Goal: Information Seeking & Learning: Learn about a topic

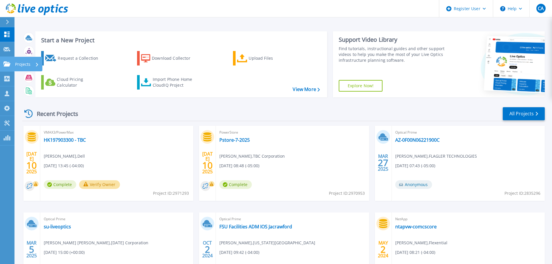
click at [8, 66] on icon at bounding box center [6, 63] width 7 height 5
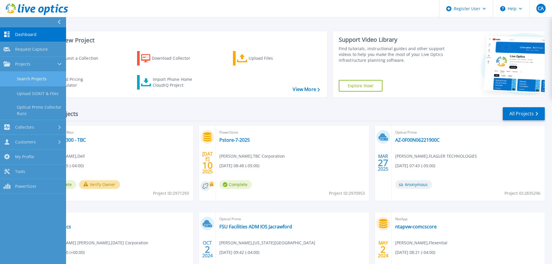
click at [50, 80] on link "Search Projects" at bounding box center [33, 79] width 66 height 15
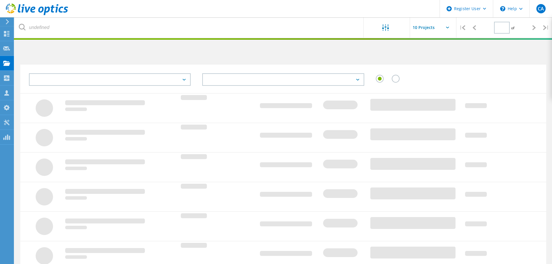
type input "1"
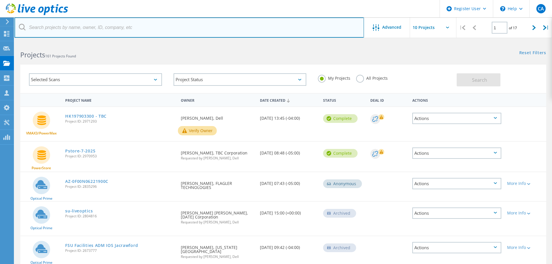
click at [62, 28] on input "text" at bounding box center [188, 27] width 349 height 20
type input "2804816"
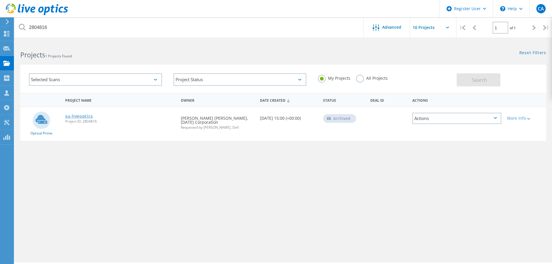
click at [80, 115] on link "su-liveoptics" at bounding box center [79, 116] width 28 height 4
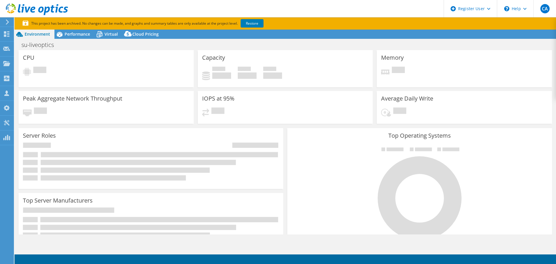
select select "USEast"
select select "USD"
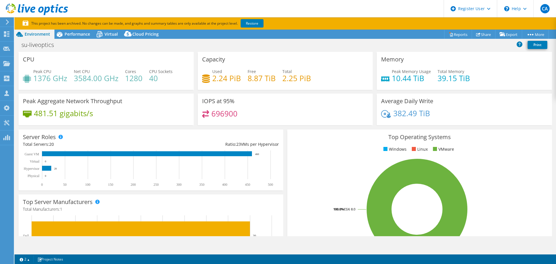
click at [73, 28] on section "This project has been archived. No changes can be made, and graphs and summary …" at bounding box center [285, 23] width 542 height 12
click at [76, 35] on span "Performance" at bounding box center [78, 34] width 26 height 6
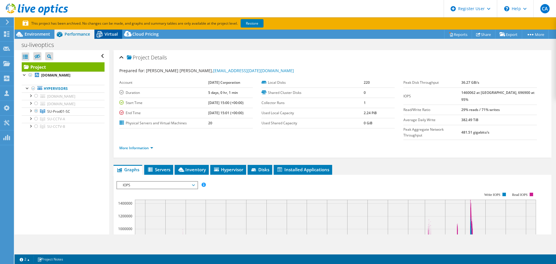
click at [106, 32] on span "Virtual" at bounding box center [111, 34] width 13 height 6
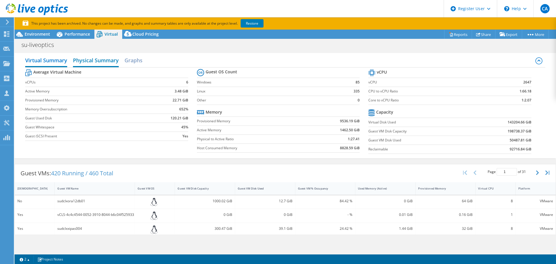
click at [98, 60] on h2 "Physical Summary" at bounding box center [96, 60] width 46 height 13
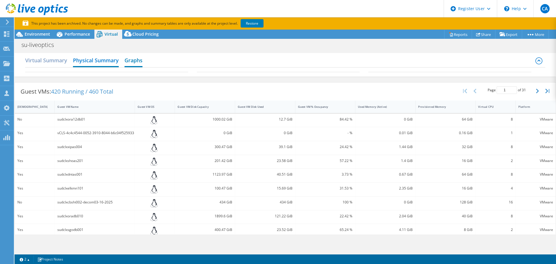
click at [133, 61] on h2 "Graphs" at bounding box center [134, 60] width 18 height 13
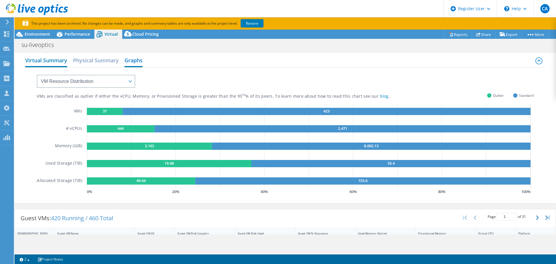
click at [57, 59] on h2 "Virtual Summary" at bounding box center [46, 60] width 42 height 13
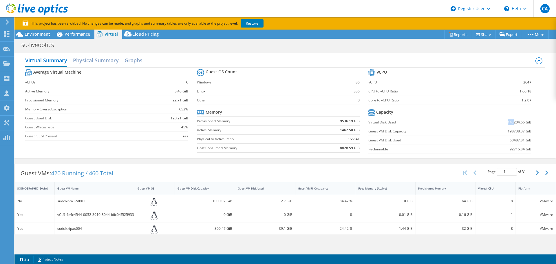
drag, startPoint x: 509, startPoint y: 123, endPoint x: 503, endPoint y: 121, distance: 6.8
click at [503, 121] on td "143204.66 GiB" at bounding box center [502, 122] width 60 height 9
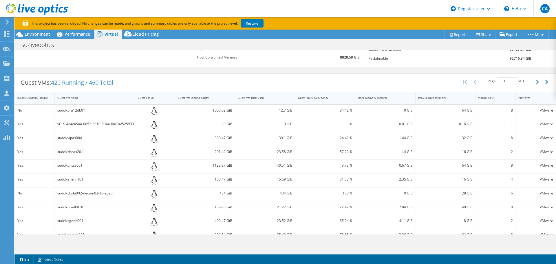
scroll to position [29, 0]
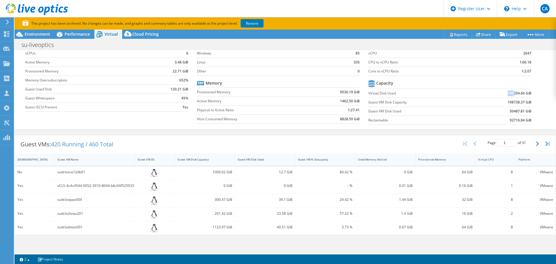
click at [269, 158] on div "Guest VM Disk Used" at bounding box center [262, 160] width 48 height 4
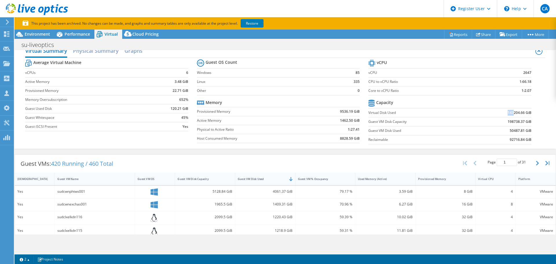
scroll to position [0, 0]
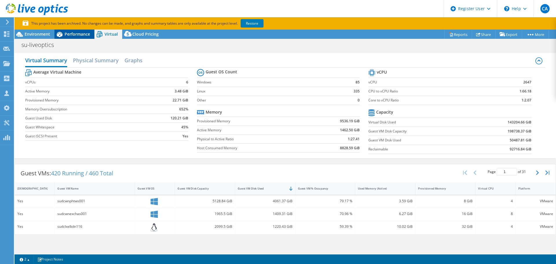
click at [77, 33] on span "Performance" at bounding box center [78, 34] width 26 height 6
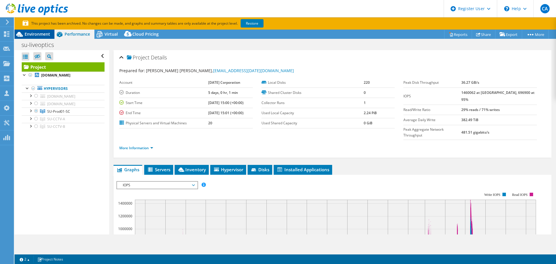
click at [31, 34] on span "Environment" at bounding box center [38, 34] width 26 height 6
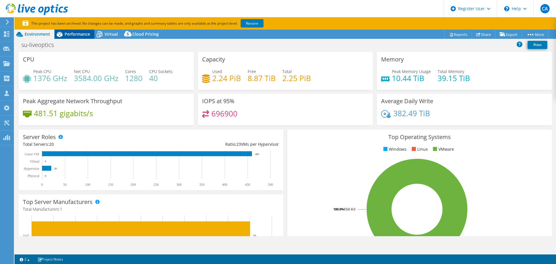
click at [76, 34] on span "Performance" at bounding box center [78, 34] width 26 height 6
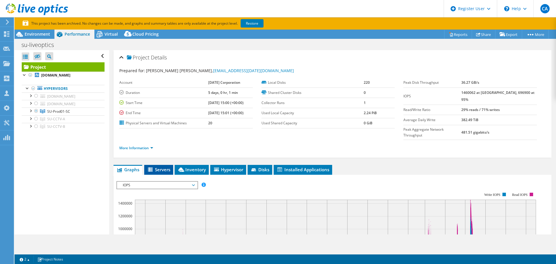
click at [163, 167] on span "Servers" at bounding box center [158, 170] width 23 height 6
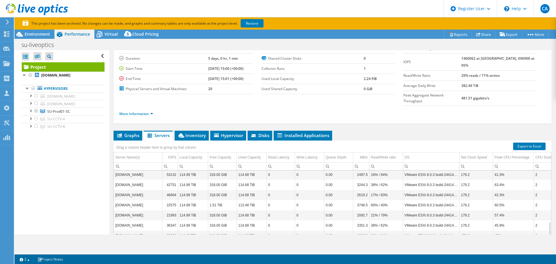
scroll to position [74, 0]
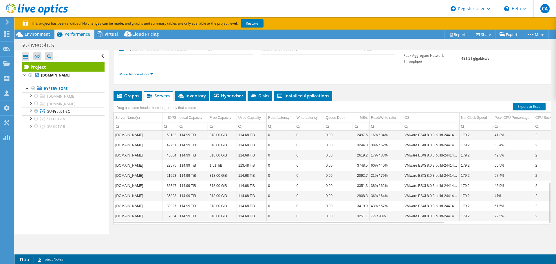
click at [148, 211] on td "[DOMAIN_NAME]" at bounding box center [138, 216] width 48 height 10
drag, startPoint x: 159, startPoint y: 205, endPoint x: 149, endPoint y: 203, distance: 10.3
click at [149, 211] on td "[DOMAIN_NAME]" at bounding box center [138, 216] width 48 height 10
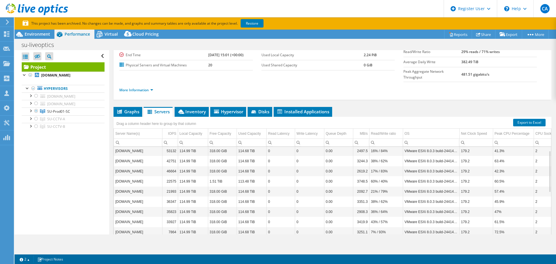
scroll to position [8, 0]
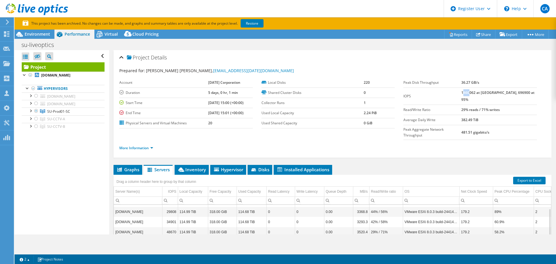
drag, startPoint x: 480, startPoint y: 93, endPoint x: 474, endPoint y: 93, distance: 6.7
click at [474, 93] on b "1460062 at [GEOGRAPHIC_DATA], 696900 at 95%" at bounding box center [498, 96] width 73 height 12
click at [112, 37] on span "Virtual" at bounding box center [111, 34] width 13 height 6
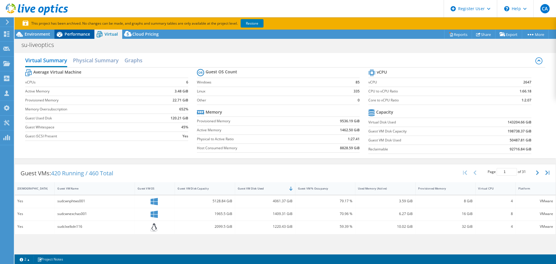
click at [85, 32] on span "Performance" at bounding box center [78, 34] width 26 height 6
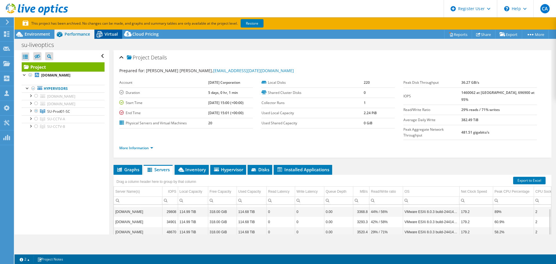
click at [116, 33] on span "Virtual" at bounding box center [111, 34] width 13 height 6
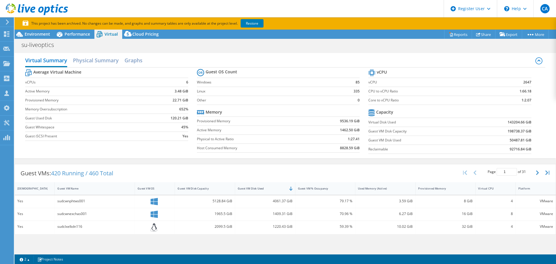
click at [548, 88] on div "Virtual Summary Physical Summary Graphs Average Virtual Machine vCPUs 6 Active …" at bounding box center [285, 105] width 542 height 105
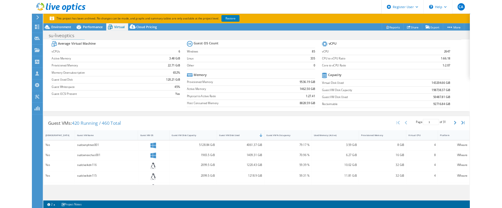
scroll to position [0, 0]
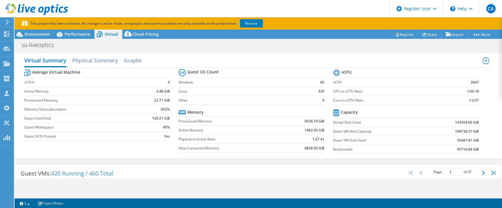
click at [48, 85] on td "vCPUs" at bounding box center [79, 82] width 111 height 9
click at [34, 34] on span "Environment" at bounding box center [38, 34] width 26 height 6
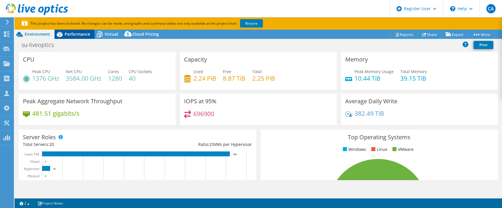
click at [85, 36] on span "Performance" at bounding box center [78, 34] width 26 height 6
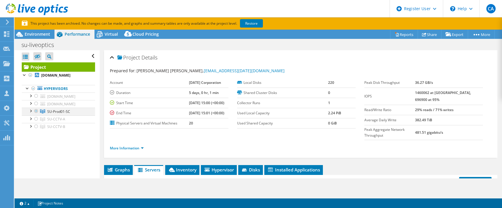
click at [29, 112] on div at bounding box center [31, 111] width 6 height 6
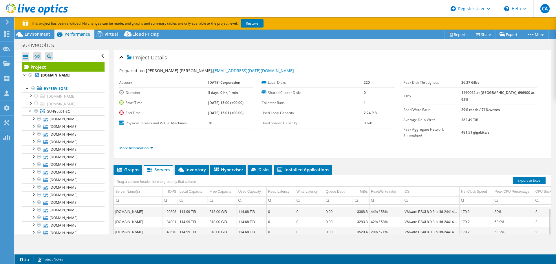
drag, startPoint x: 461, startPoint y: 92, endPoint x: 533, endPoint y: 93, distance: 71.3
click at [533, 93] on tr "IOPS 1460062 at Peak, 696900 at 95%" at bounding box center [471, 96] width 134 height 17
click at [479, 117] on b "382.49 TiB" at bounding box center [470, 119] width 17 height 5
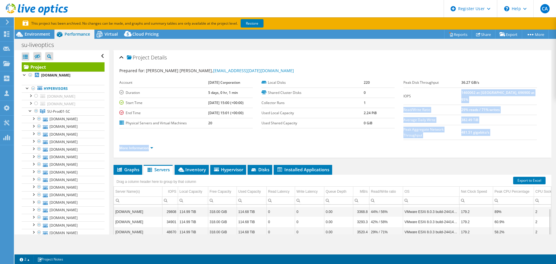
drag, startPoint x: 472, startPoint y: 92, endPoint x: 548, endPoint y: 98, distance: 75.6
click at [548, 98] on div "Project Details Prepared for: [PERSON_NAME] [PERSON_NAME], [PERSON_NAME][EMAIL_…" at bounding box center [332, 185] width 447 height 270
click at [525, 115] on td "382.49 TiB" at bounding box center [500, 120] width 76 height 10
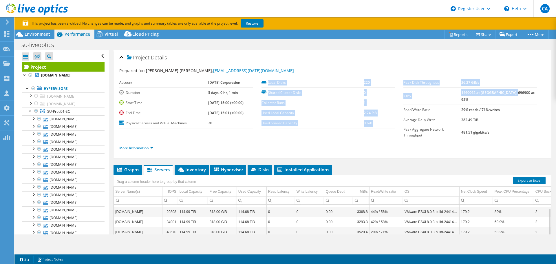
drag, startPoint x: 399, startPoint y: 92, endPoint x: 531, endPoint y: 90, distance: 132.2
click at [531, 90] on section "Prepared for: [PERSON_NAME] [PERSON_NAME], [PERSON_NAME][EMAIL_ADDRESS][DATE][D…" at bounding box center [332, 112] width 427 height 89
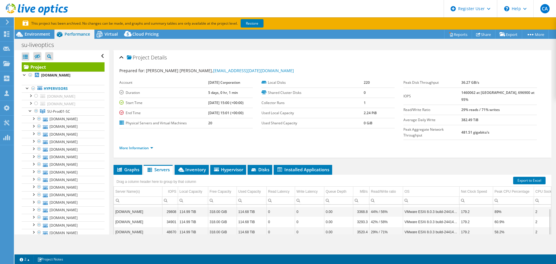
click at [424, 143] on ul "More Information" at bounding box center [332, 147] width 427 height 8
drag, startPoint x: 401, startPoint y: 91, endPoint x: 533, endPoint y: 94, distance: 132.2
click at [533, 94] on div "Peak Disk Throughput 36.27 GB/s IOPS 1460062 at [GEOGRAPHIC_DATA], 696900 at 95…" at bounding box center [475, 109] width 142 height 62
click at [535, 94] on div "Peak Disk Throughput 36.27 GB/s IOPS 1460062 at [GEOGRAPHIC_DATA], 696900 at 95…" at bounding box center [475, 109] width 142 height 62
drag, startPoint x: 474, startPoint y: 103, endPoint x: 513, endPoint y: 108, distance: 39.2
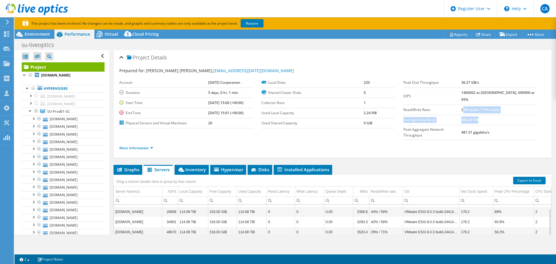
click at [513, 108] on tbody "Peak Disk Throughput 36.27 GB/s IOPS 1460062 at [GEOGRAPHIC_DATA], 696900 at 95…" at bounding box center [471, 109] width 134 height 62
click at [517, 105] on td "29% reads / 71% writes" at bounding box center [500, 110] width 76 height 10
click at [516, 105] on td "29% reads / 71% writes" at bounding box center [500, 110] width 76 height 10
click at [492, 107] on b "29% reads / 71% writes" at bounding box center [481, 109] width 39 height 5
click at [498, 115] on td "382.49 TiB" at bounding box center [500, 120] width 76 height 10
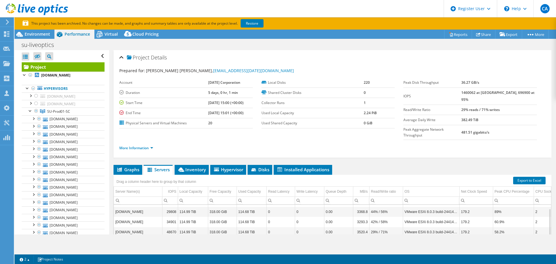
click at [488, 107] on b "29% reads / 71% writes" at bounding box center [481, 109] width 39 height 5
drag, startPoint x: 473, startPoint y: 91, endPoint x: 486, endPoint y: 92, distance: 13.1
click at [486, 92] on b "1460062 at [GEOGRAPHIC_DATA], 696900 at 95%" at bounding box center [498, 96] width 73 height 12
click at [534, 106] on div "Peak Disk Throughput 36.27 GB/s IOPS 1460062 at [GEOGRAPHIC_DATA], 696900 at 95…" at bounding box center [475, 109] width 142 height 62
drag, startPoint x: 520, startPoint y: 104, endPoint x: 470, endPoint y: 105, distance: 49.6
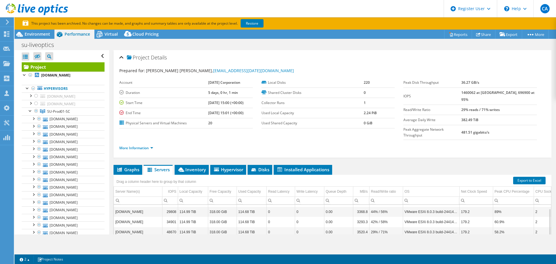
click at [470, 105] on tr "Read/Write Ratio 29% reads / 71% writes" at bounding box center [471, 110] width 134 height 10
click at [446, 144] on div "More Information" at bounding box center [332, 148] width 427 height 16
click at [36, 32] on span "Environment" at bounding box center [38, 34] width 26 height 6
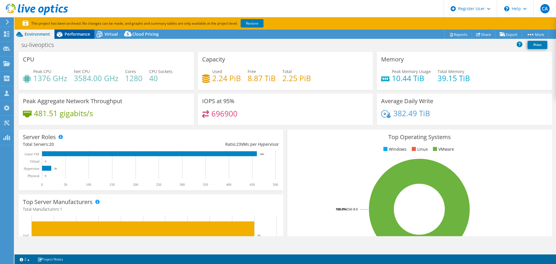
click at [80, 36] on span "Performance" at bounding box center [78, 34] width 26 height 6
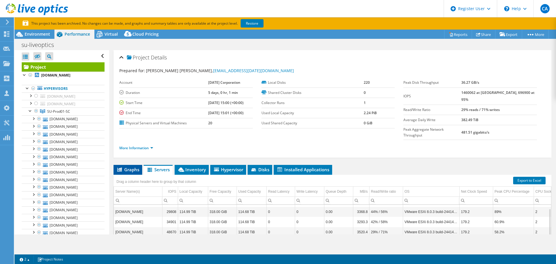
click at [133, 165] on li "Graphs" at bounding box center [128, 170] width 29 height 10
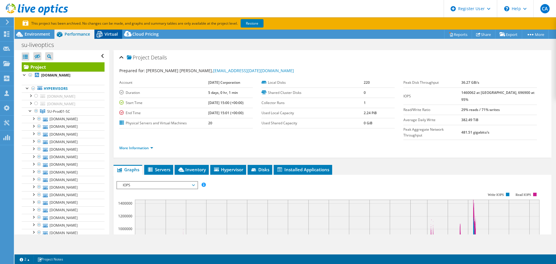
click at [111, 33] on span "Virtual" at bounding box center [111, 34] width 13 height 6
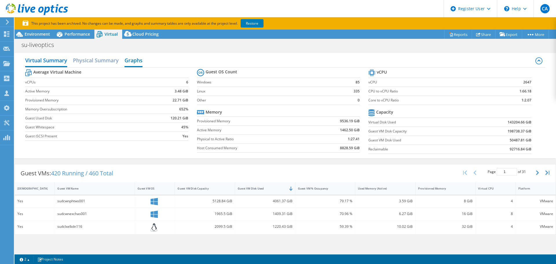
click at [134, 58] on h2 "Graphs" at bounding box center [134, 60] width 18 height 13
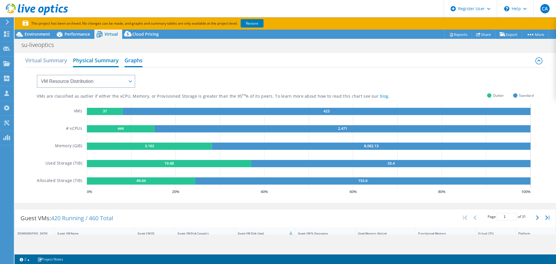
drag, startPoint x: 103, startPoint y: 61, endPoint x: 100, endPoint y: 61, distance: 3.5
click at [102, 61] on h2 "Physical Summary" at bounding box center [96, 60] width 46 height 13
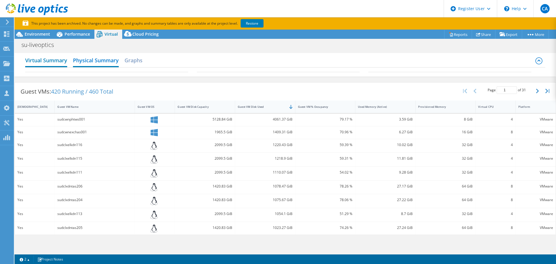
click at [40, 62] on h2 "Virtual Summary" at bounding box center [46, 60] width 42 height 13
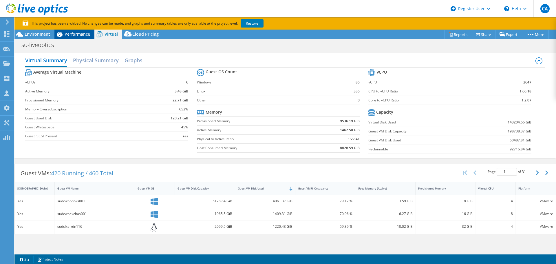
click at [77, 34] on span "Performance" at bounding box center [78, 34] width 26 height 6
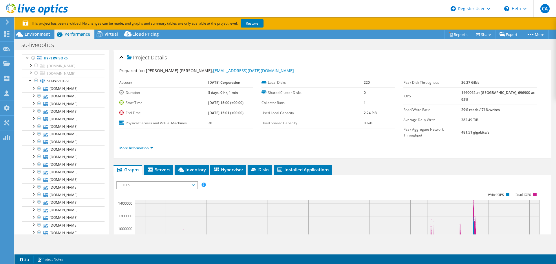
scroll to position [3, 0]
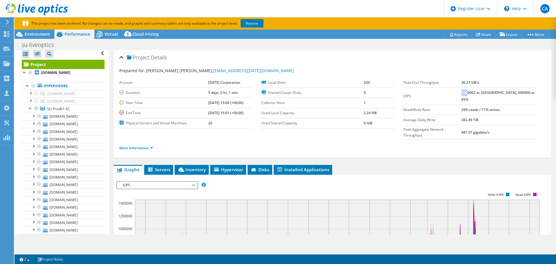
drag, startPoint x: 472, startPoint y: 91, endPoint x: 494, endPoint y: 94, distance: 21.4
click at [494, 94] on b "1460062 at [GEOGRAPHIC_DATA], 696900 at 95%" at bounding box center [498, 96] width 73 height 12
click at [484, 140] on div "More Information" at bounding box center [332, 148] width 427 height 16
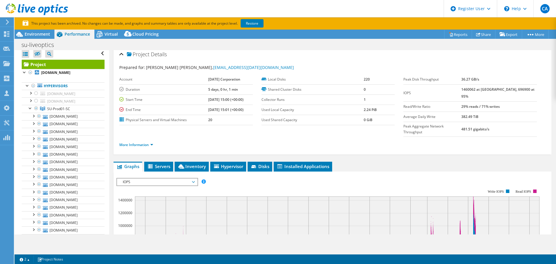
scroll to position [0, 0]
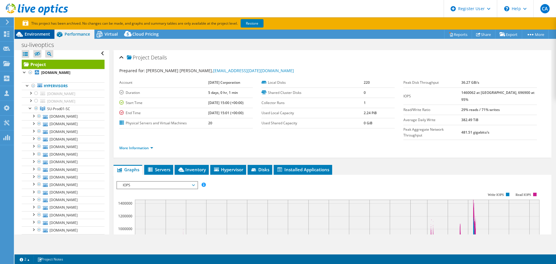
click at [39, 38] on div "Environment" at bounding box center [34, 34] width 40 height 9
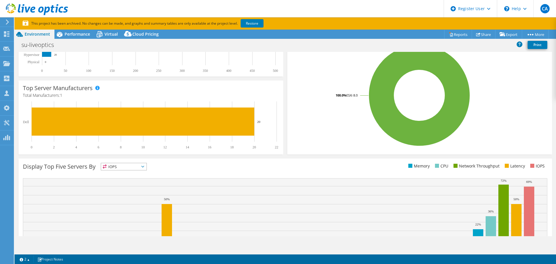
scroll to position [153, 0]
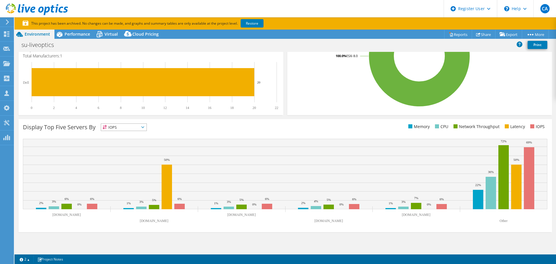
click at [143, 128] on icon at bounding box center [142, 127] width 3 height 2
click at [127, 167] on li "Latency" at bounding box center [123, 167] width 45 height 8
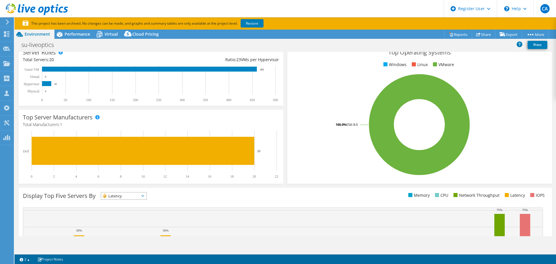
scroll to position [37, 0]
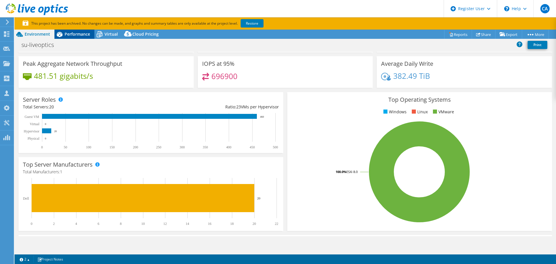
click at [90, 36] on span "Performance" at bounding box center [78, 34] width 26 height 6
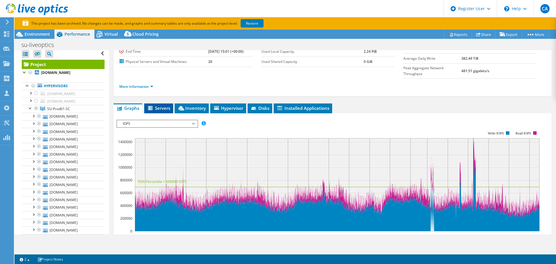
scroll to position [58, 0]
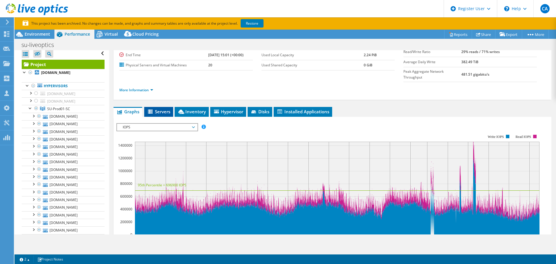
click at [171, 107] on li "Servers" at bounding box center [158, 112] width 29 height 10
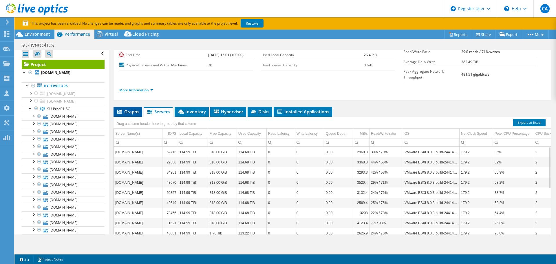
click at [141, 107] on li "Graphs" at bounding box center [128, 112] width 29 height 10
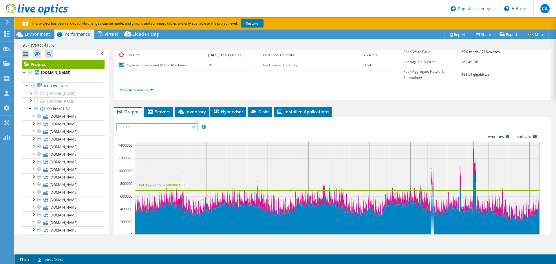
click at [143, 124] on span "IOPS" at bounding box center [157, 127] width 74 height 7
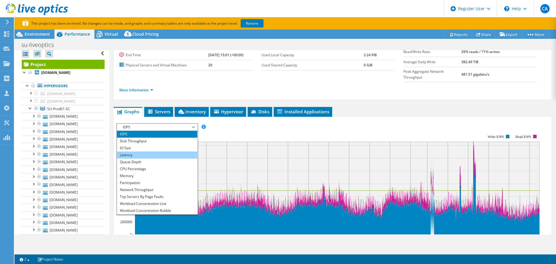
click at [141, 152] on li "Latency" at bounding box center [157, 155] width 80 height 7
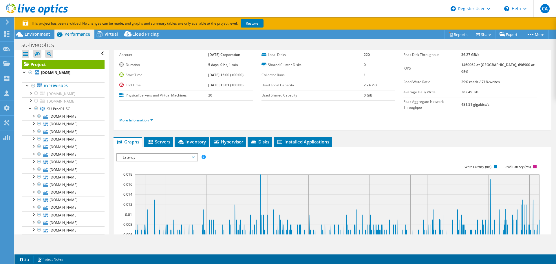
scroll to position [29, 0]
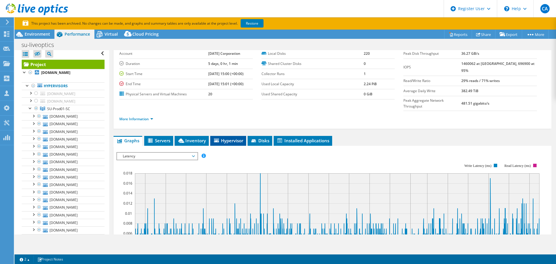
click at [226, 136] on li "Hypervisor" at bounding box center [228, 141] width 36 height 10
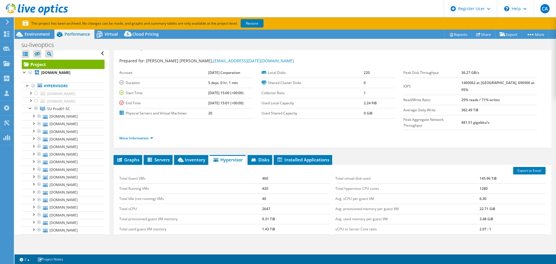
scroll to position [0, 0]
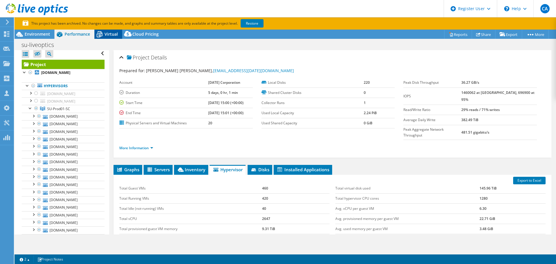
click at [117, 32] on span "Virtual" at bounding box center [111, 34] width 13 height 6
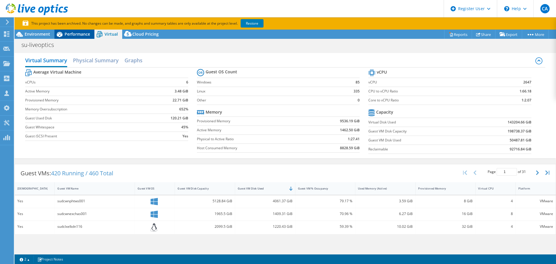
click at [75, 31] on span "Performance" at bounding box center [78, 34] width 26 height 6
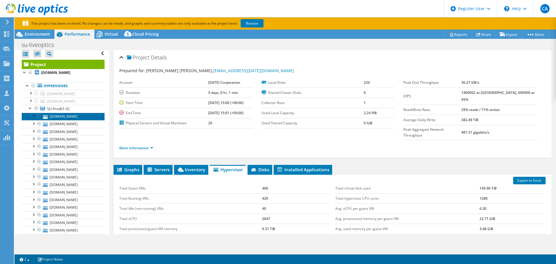
click at [73, 119] on link "[DOMAIN_NAME]" at bounding box center [63, 117] width 83 height 8
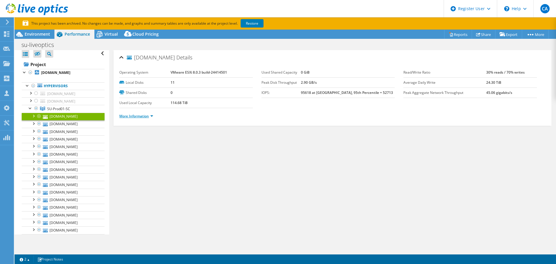
click at [134, 117] on link "More Information" at bounding box center [136, 116] width 34 height 5
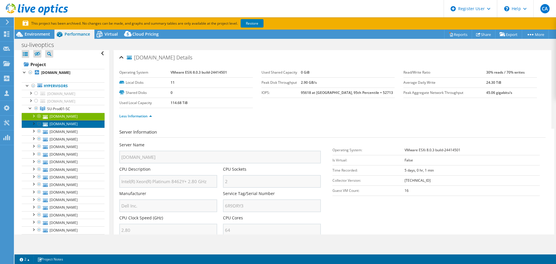
click at [67, 125] on link "[DOMAIN_NAME]" at bounding box center [63, 124] width 83 height 8
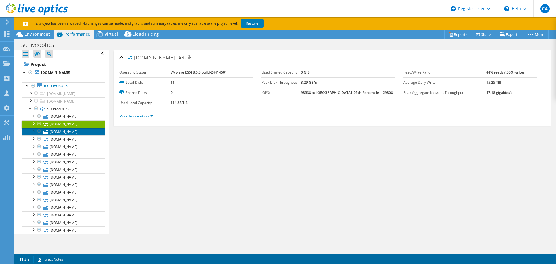
click at [65, 129] on link "[DOMAIN_NAME]" at bounding box center [63, 132] width 83 height 8
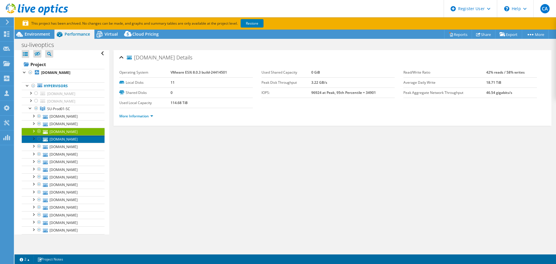
click at [63, 138] on link "[DOMAIN_NAME]" at bounding box center [63, 139] width 83 height 8
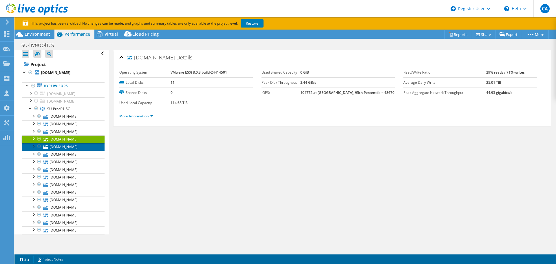
click at [84, 148] on link "[DOMAIN_NAME]" at bounding box center [63, 147] width 83 height 8
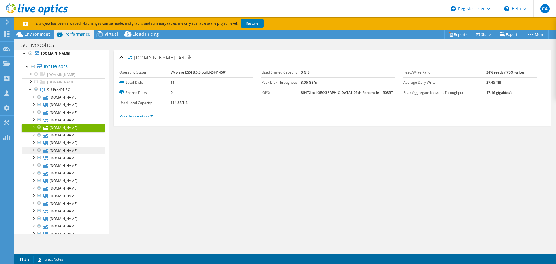
scroll to position [32, 0]
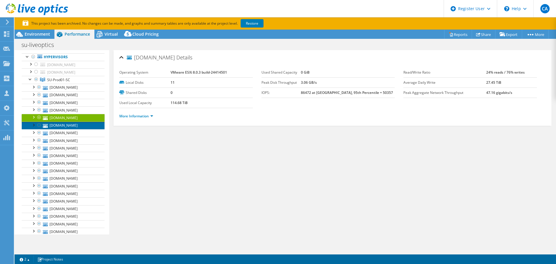
click at [73, 125] on link "[DOMAIN_NAME]" at bounding box center [63, 126] width 83 height 8
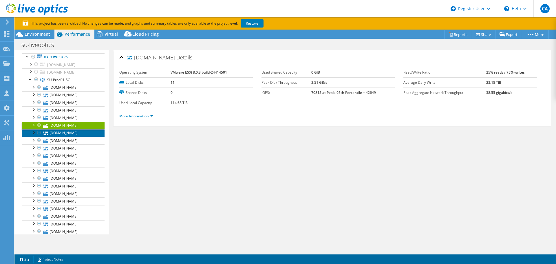
click at [80, 133] on link "[DOMAIN_NAME]" at bounding box center [63, 133] width 83 height 8
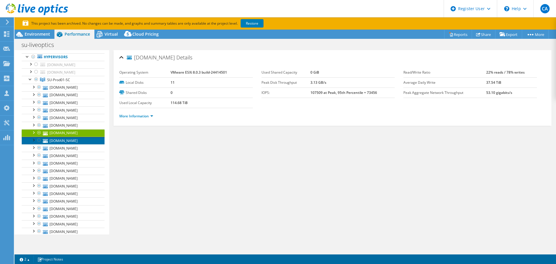
click at [73, 141] on link "[DOMAIN_NAME]" at bounding box center [63, 141] width 83 height 8
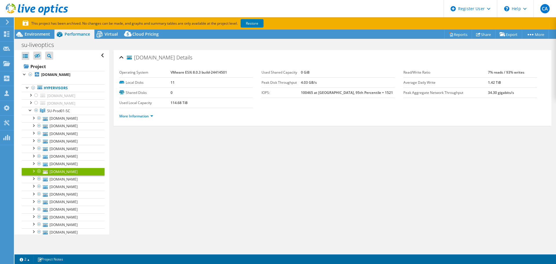
scroll to position [0, 0]
click at [32, 112] on div at bounding box center [31, 111] width 6 height 6
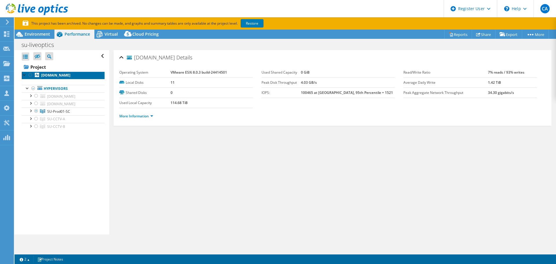
click at [55, 77] on b "[DOMAIN_NAME]" at bounding box center [55, 75] width 29 height 5
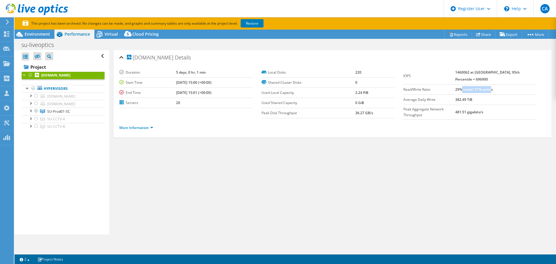
drag, startPoint x: 499, startPoint y: 90, endPoint x: 452, endPoint y: 105, distance: 48.9
click at [469, 93] on td "29% reads/ 71% writes" at bounding box center [497, 89] width 82 height 10
click at [149, 131] on div "More Information" at bounding box center [332, 128] width 427 height 16
click at [136, 126] on link "More Information" at bounding box center [136, 127] width 34 height 5
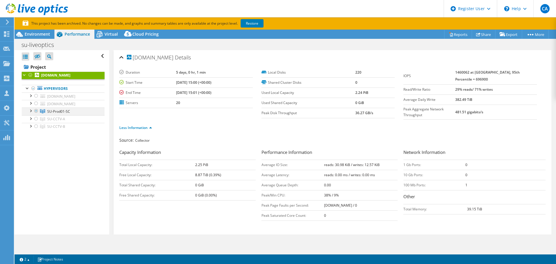
click at [30, 111] on div at bounding box center [31, 111] width 6 height 6
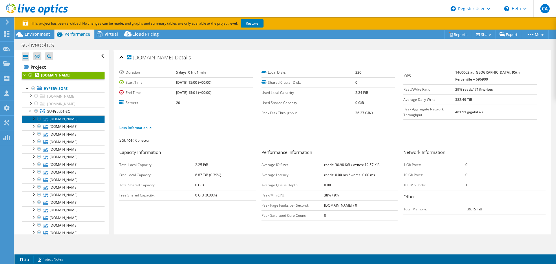
click at [70, 119] on link "[DOMAIN_NAME]" at bounding box center [63, 119] width 83 height 8
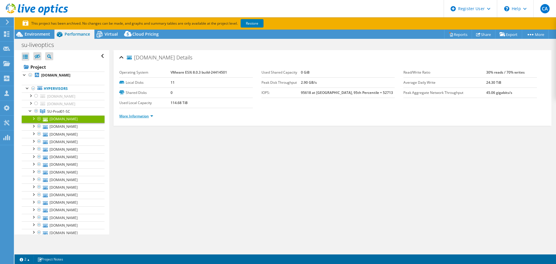
click at [141, 115] on link "More Information" at bounding box center [136, 116] width 34 height 5
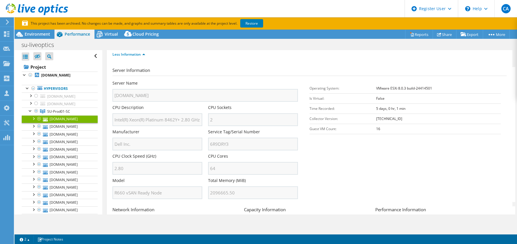
scroll to position [58, 0]
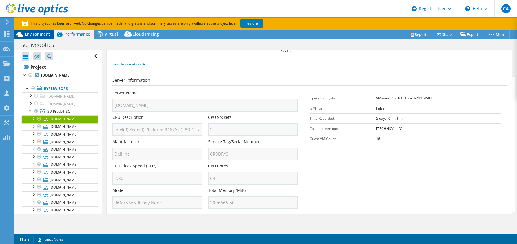
click at [44, 33] on span "Environment" at bounding box center [38, 34] width 26 height 6
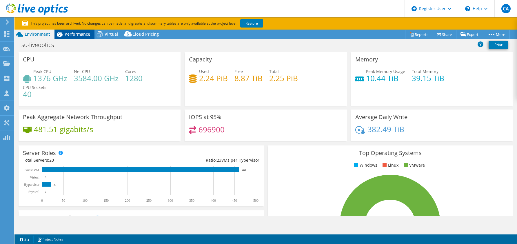
click at [83, 33] on span "Performance" at bounding box center [78, 34] width 26 height 6
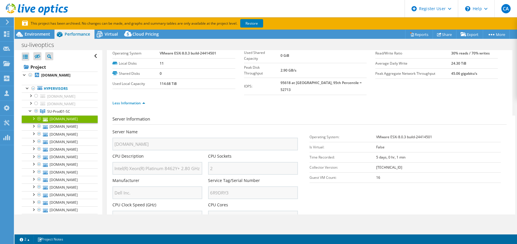
scroll to position [0, 0]
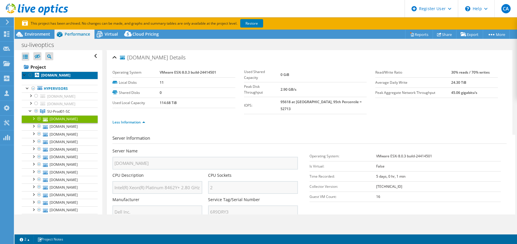
click at [66, 75] on b "[DOMAIN_NAME]" at bounding box center [55, 75] width 29 height 5
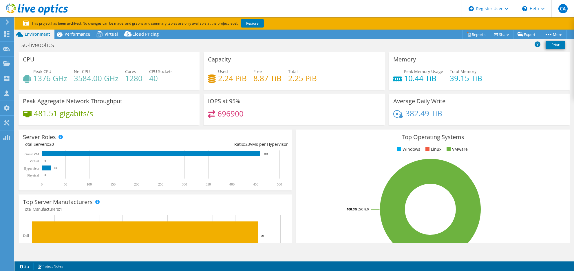
select select "USEast"
select select "USD"
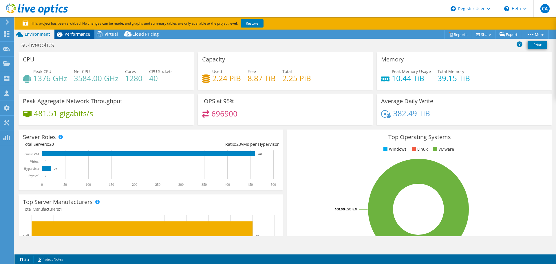
click at [78, 32] on span "Performance" at bounding box center [78, 34] width 26 height 6
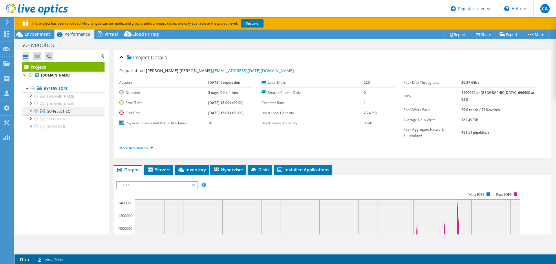
click at [29, 110] on div at bounding box center [31, 111] width 6 height 6
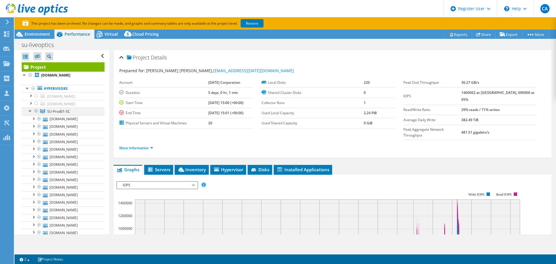
click at [30, 110] on div at bounding box center [31, 111] width 6 height 6
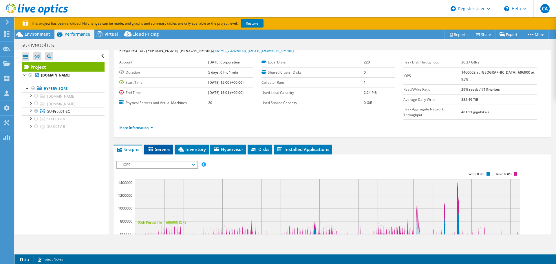
scroll to position [29, 0]
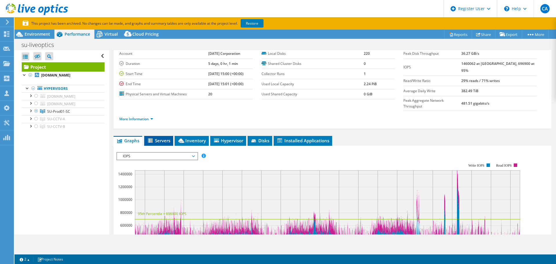
click at [154, 138] on span "Servers" at bounding box center [158, 141] width 23 height 6
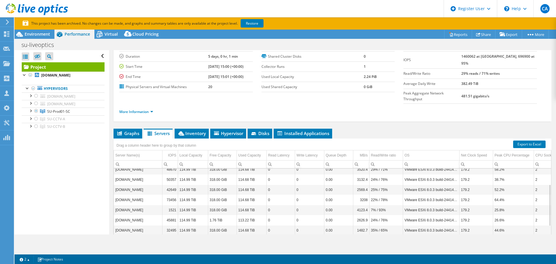
scroll to position [0, 0]
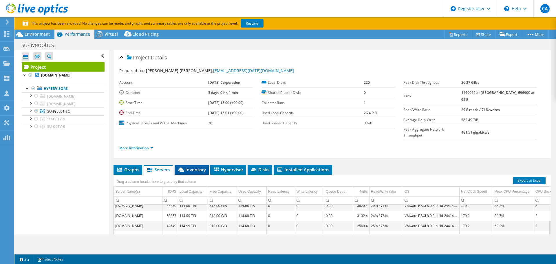
click at [193, 167] on span "Inventory" at bounding box center [192, 170] width 28 height 6
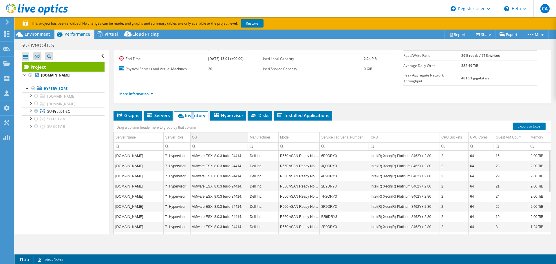
scroll to position [58, 0]
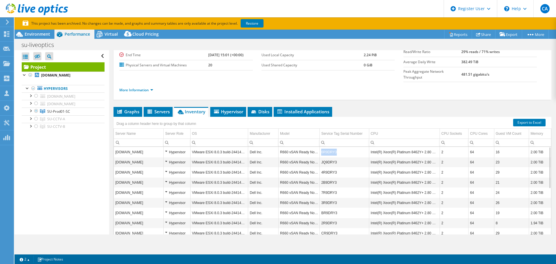
drag, startPoint x: 335, startPoint y: 141, endPoint x: 321, endPoint y: 140, distance: 14.0
click at [321, 147] on td "6R9DRY3" at bounding box center [345, 152] width 50 height 10
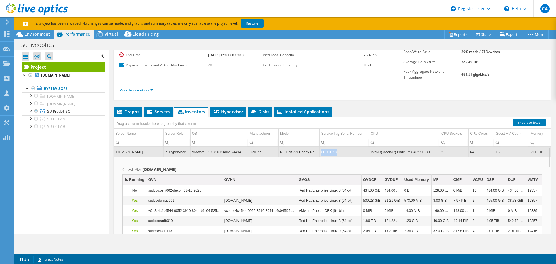
drag, startPoint x: 337, startPoint y: 142, endPoint x: 321, endPoint y: 142, distance: 16.2
click at [321, 147] on td "6R9DRY3" at bounding box center [345, 152] width 50 height 10
